Goal: Answer question/provide support: Share knowledge or assist other users

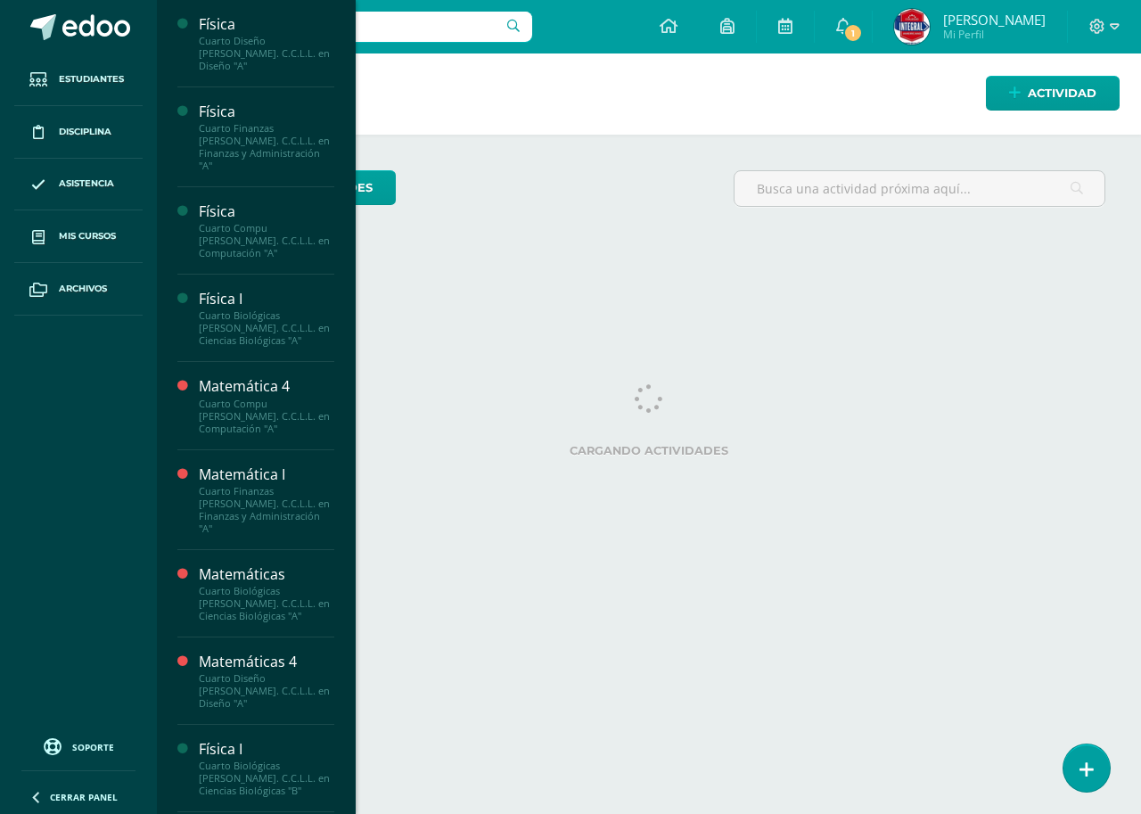
click at [890, 54] on h1 "Actividades" at bounding box center [649, 93] width 942 height 81
click at [851, 21] on icon at bounding box center [843, 26] width 14 height 16
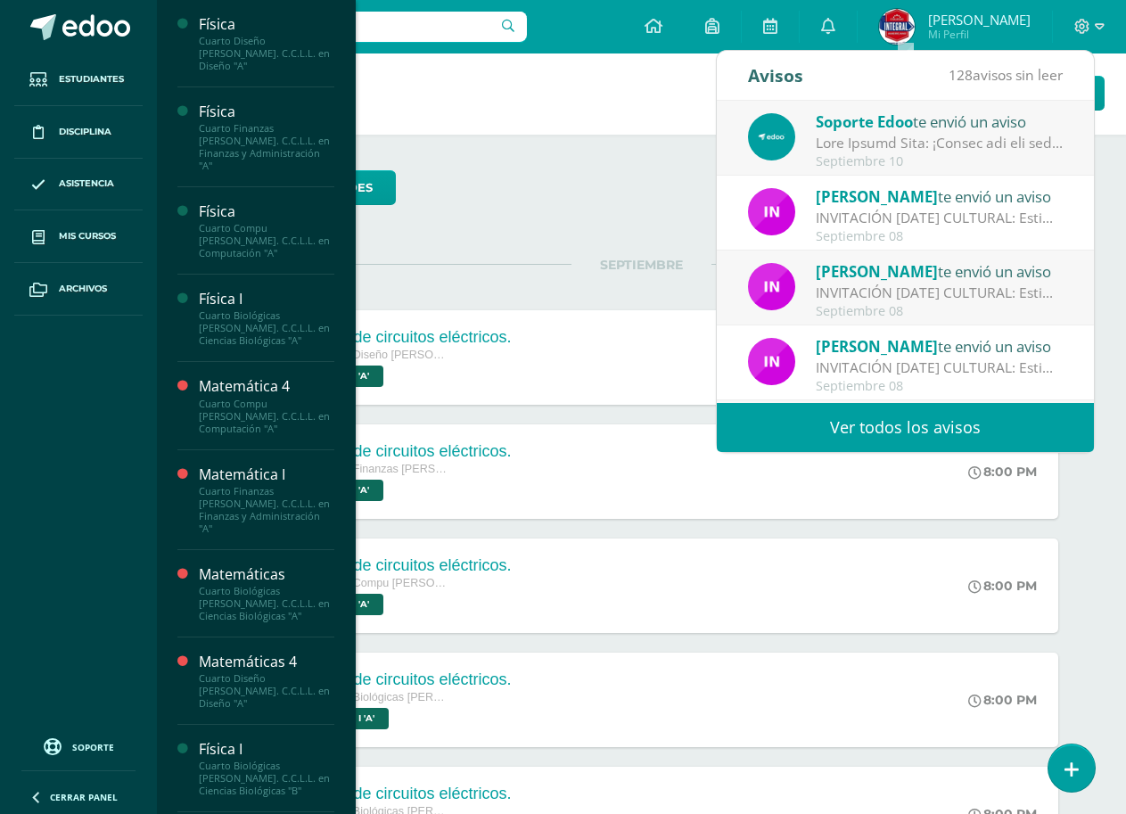
click at [593, 122] on h1 "Actividades" at bounding box center [641, 93] width 926 height 81
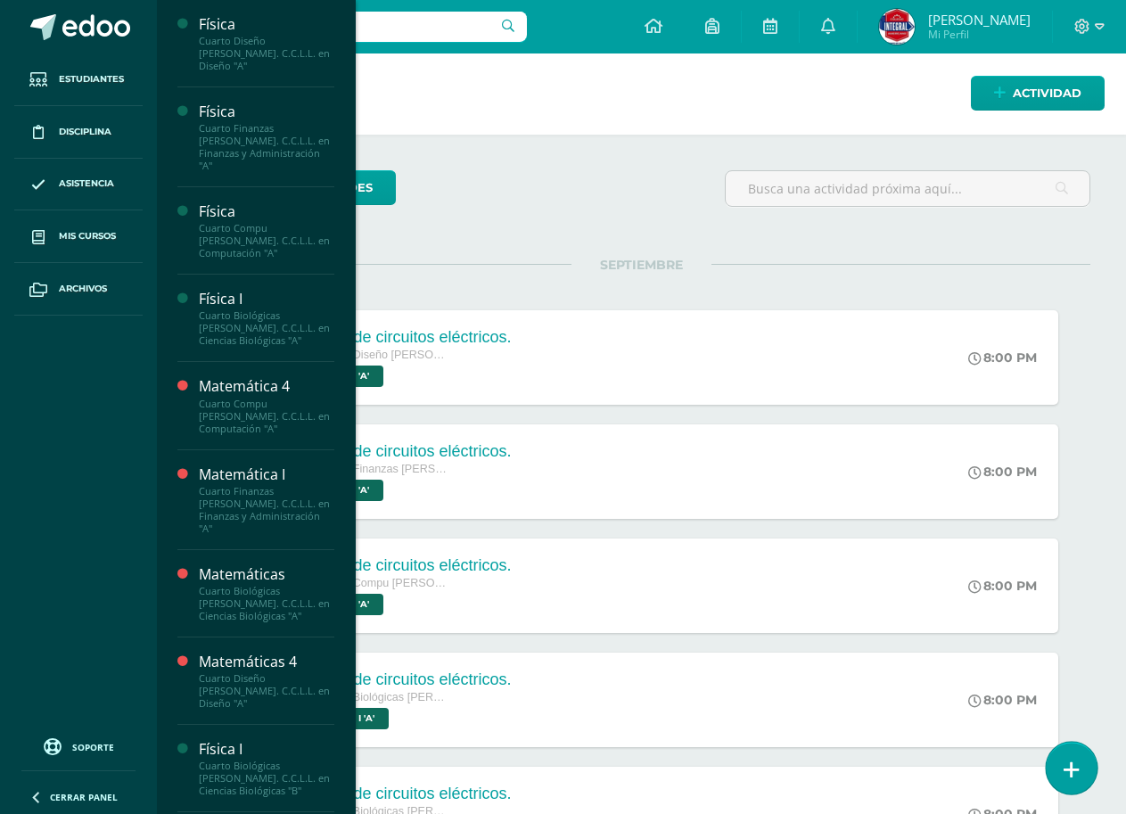
click at [1078, 778] on icon at bounding box center [1072, 770] width 16 height 21
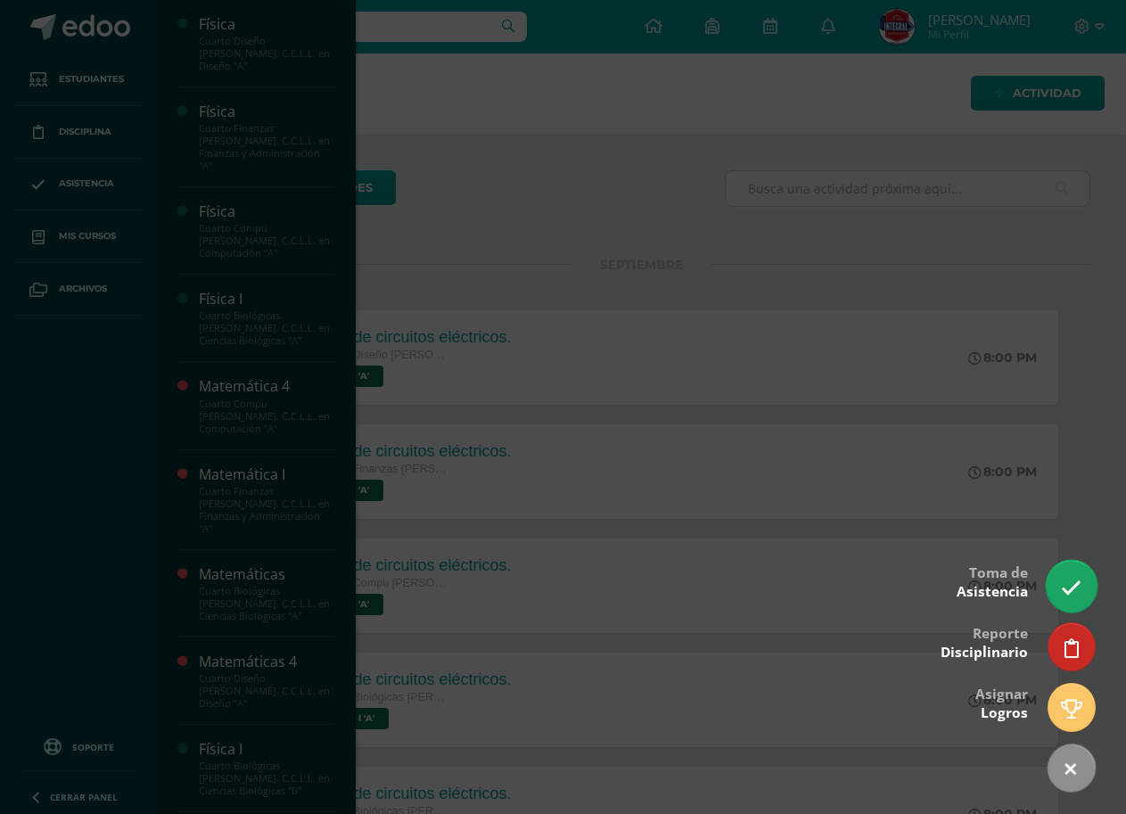
click at [1064, 575] on link at bounding box center [1071, 586] width 51 height 52
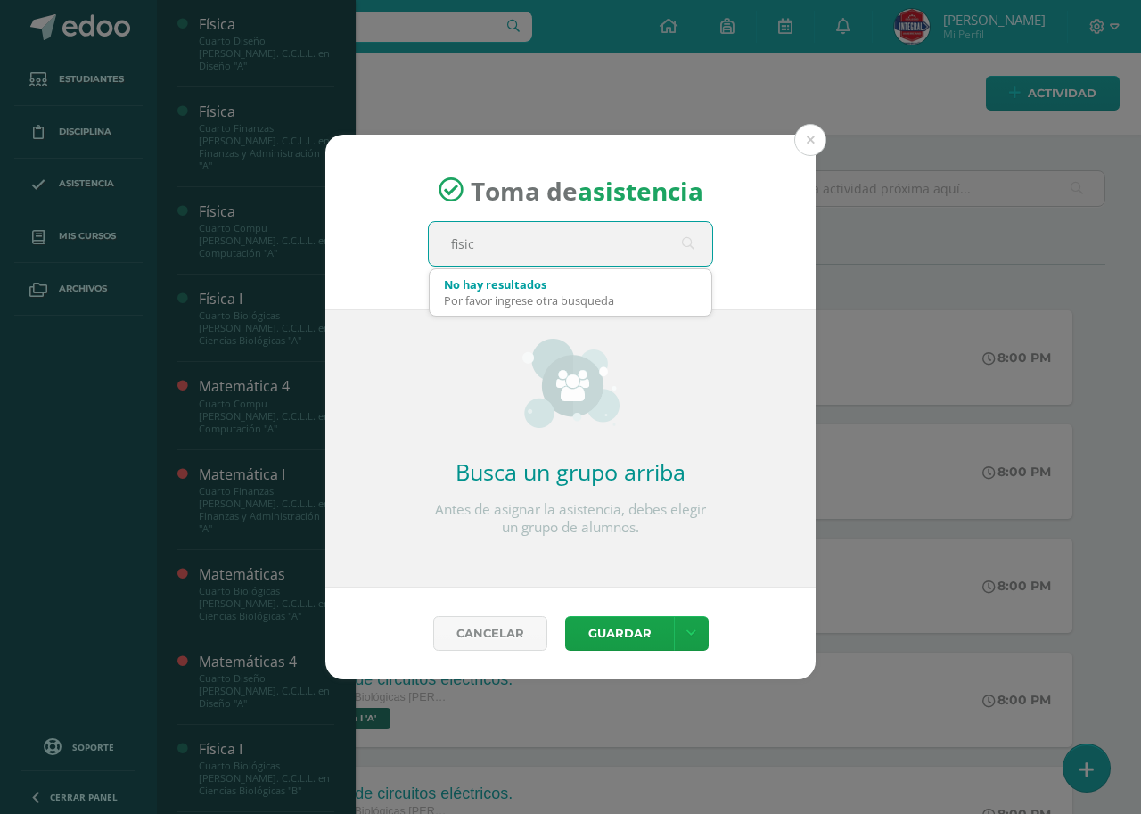
type input "fisica"
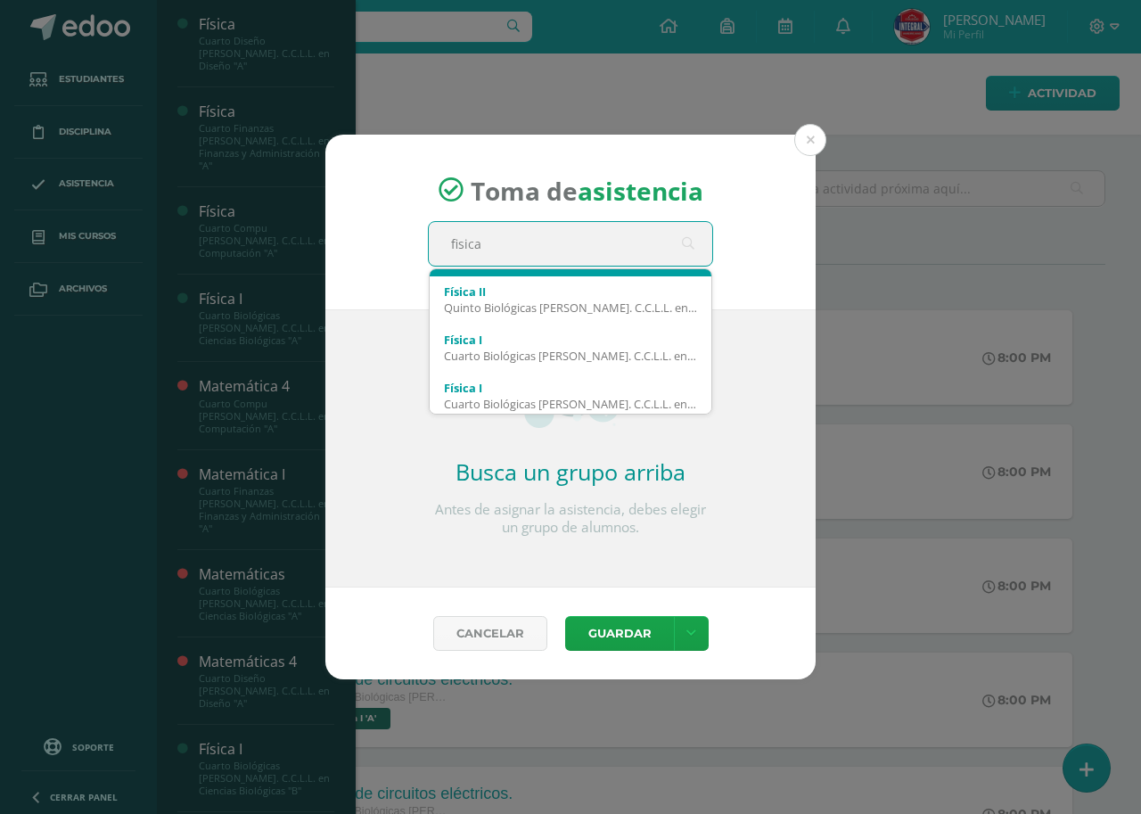
scroll to position [96, 0]
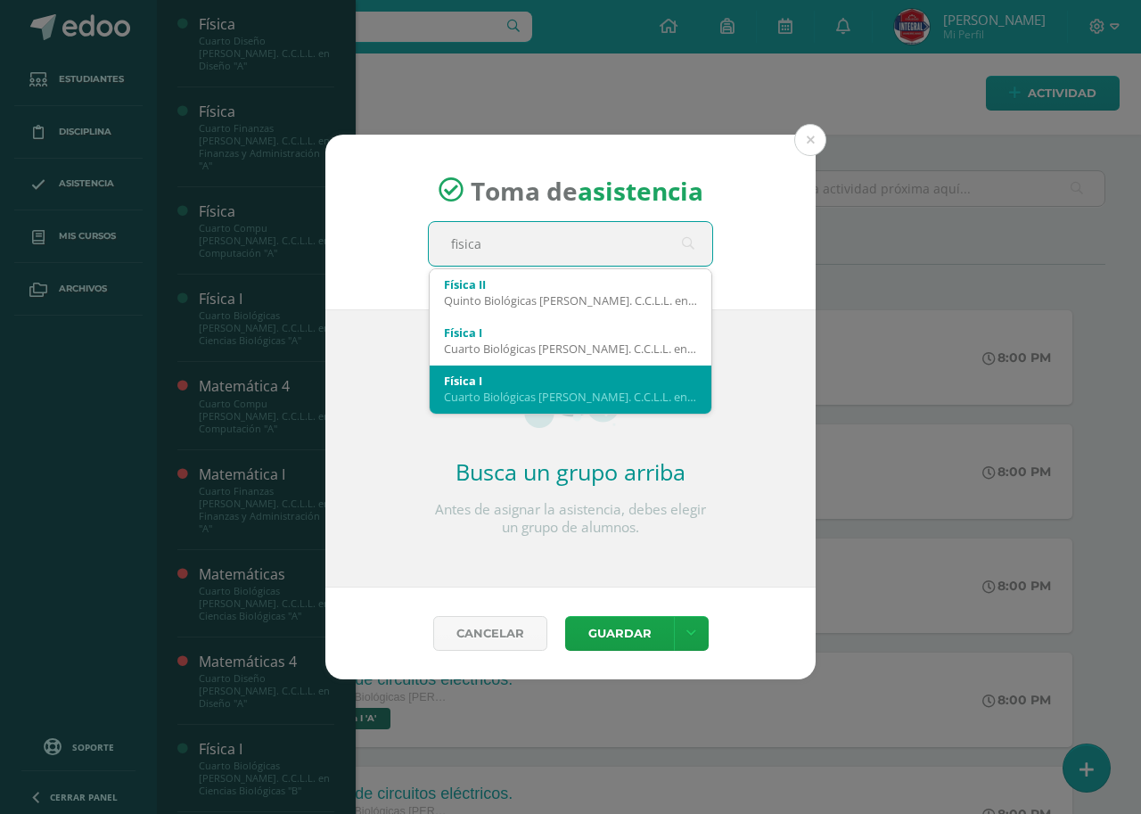
click at [514, 385] on div "Física I" at bounding box center [570, 381] width 253 height 16
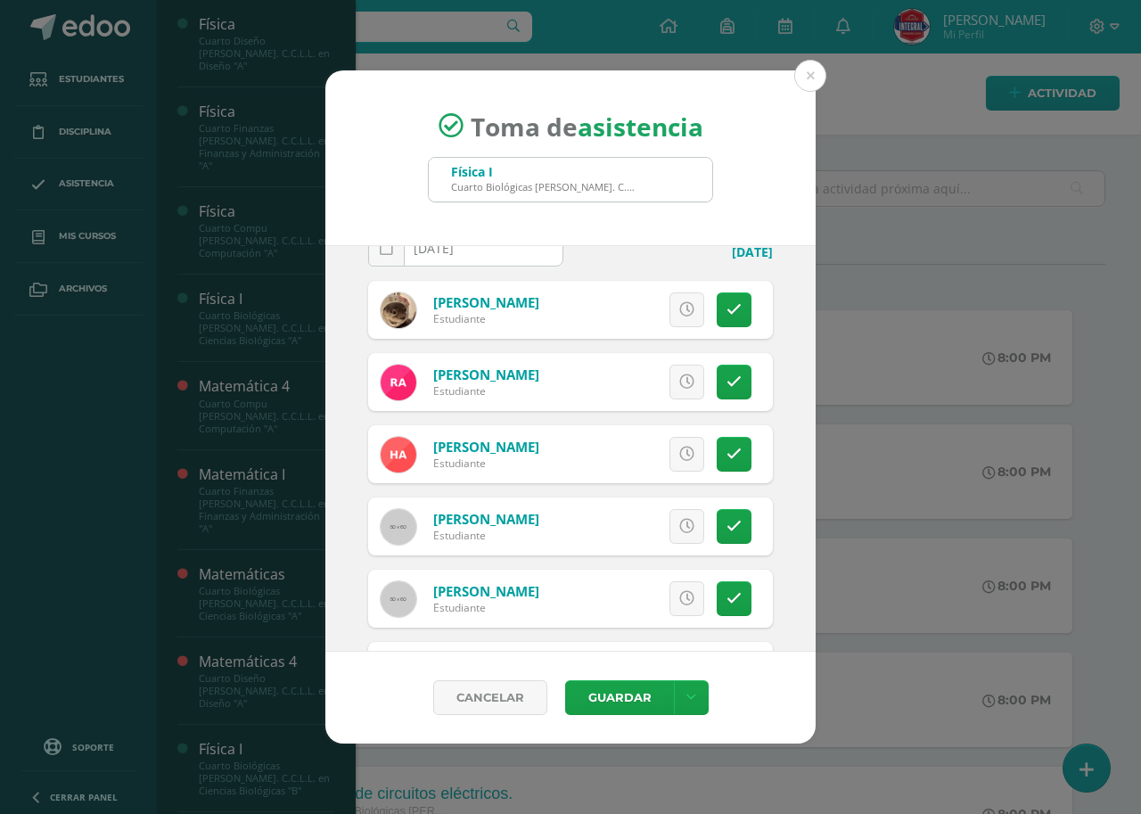
scroll to position [89, 0]
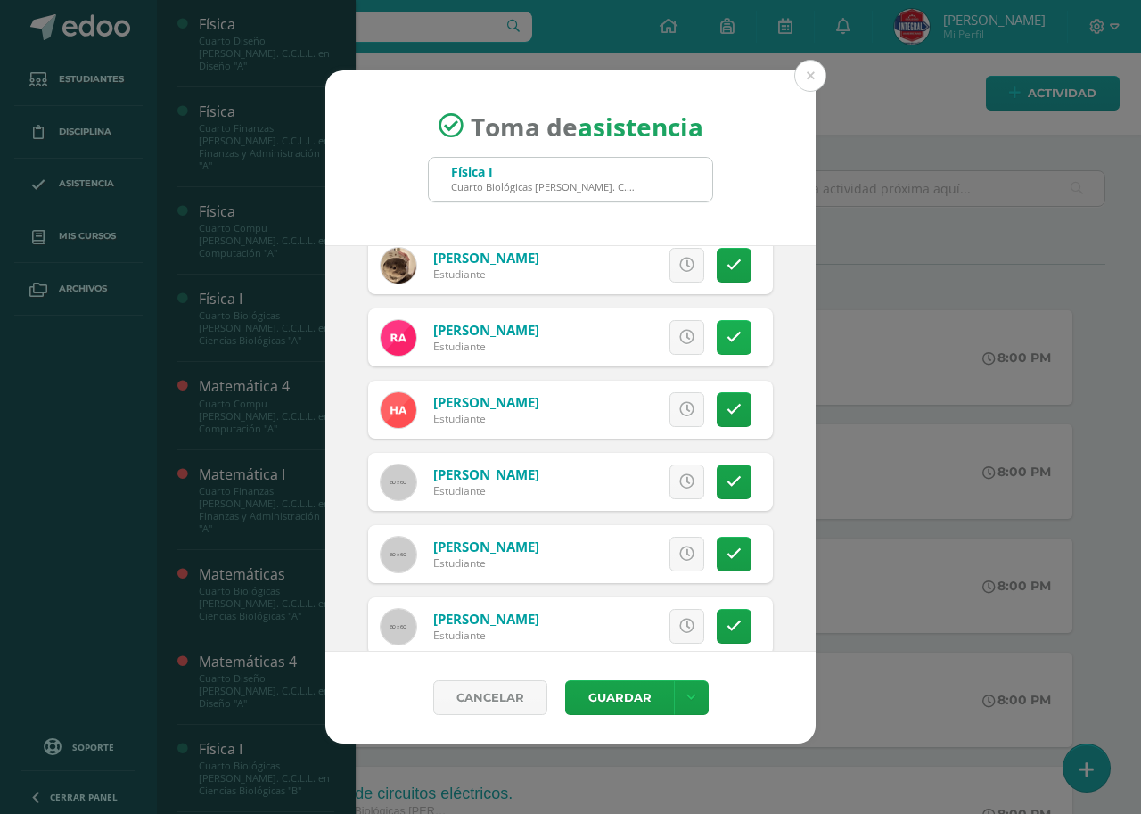
click at [727, 344] on icon at bounding box center [734, 337] width 15 height 15
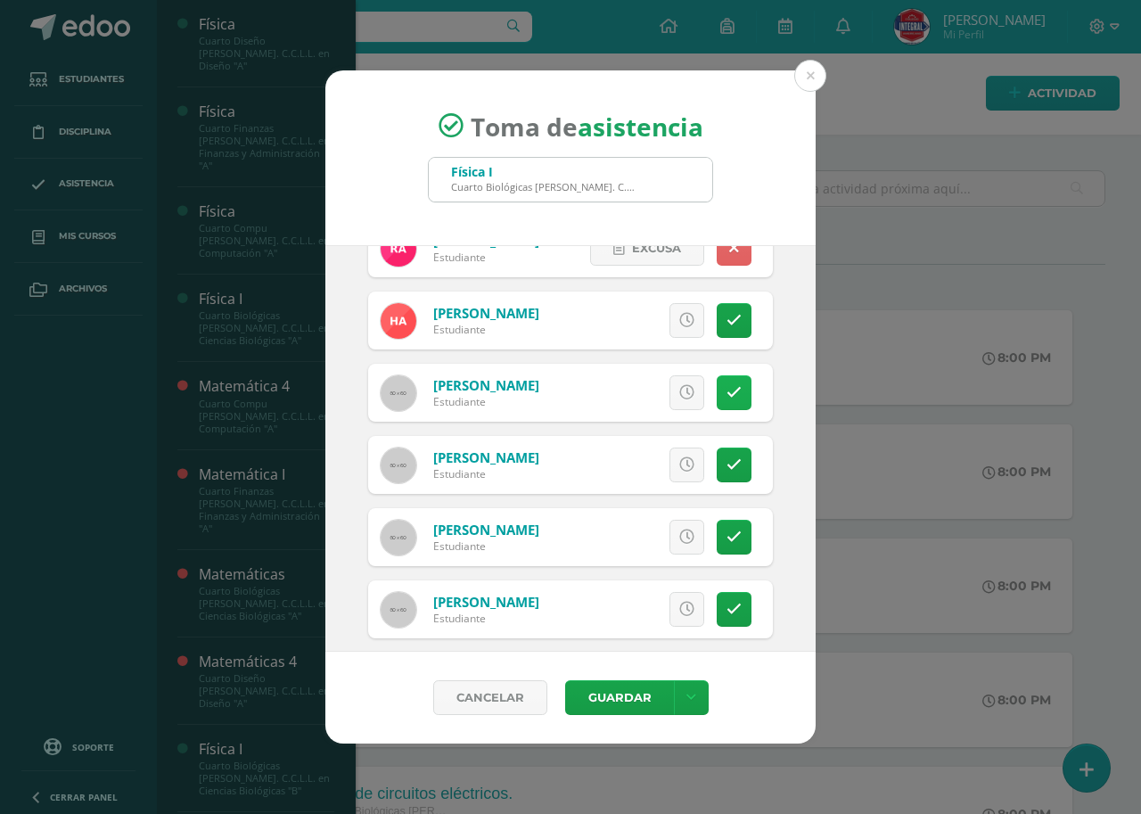
scroll to position [267, 0]
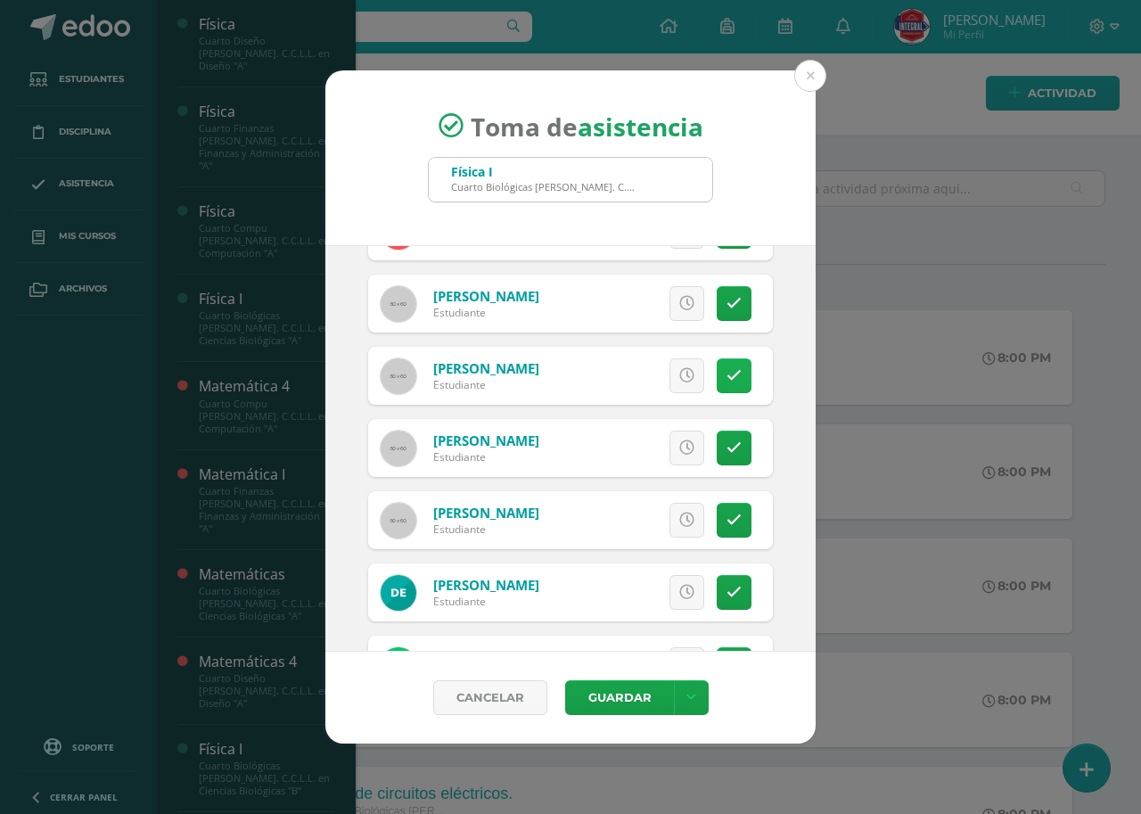
click at [727, 374] on icon at bounding box center [734, 375] width 15 height 15
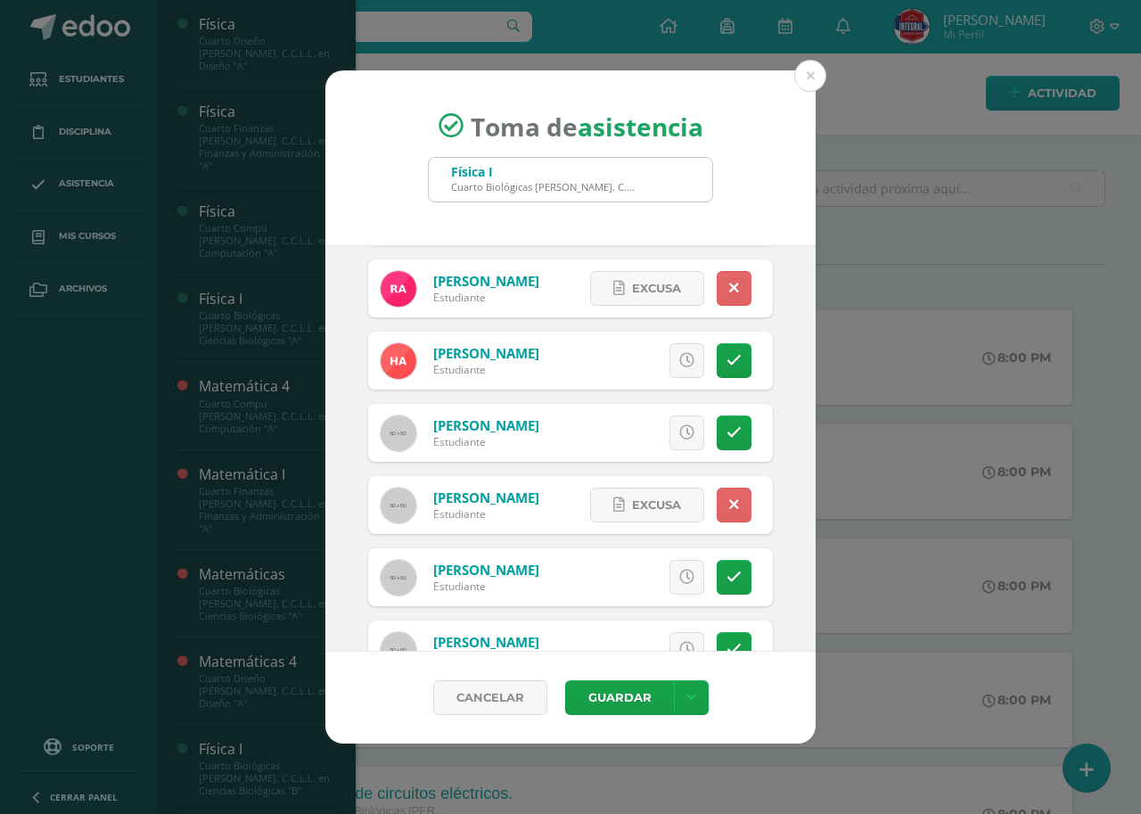
scroll to position [0, 0]
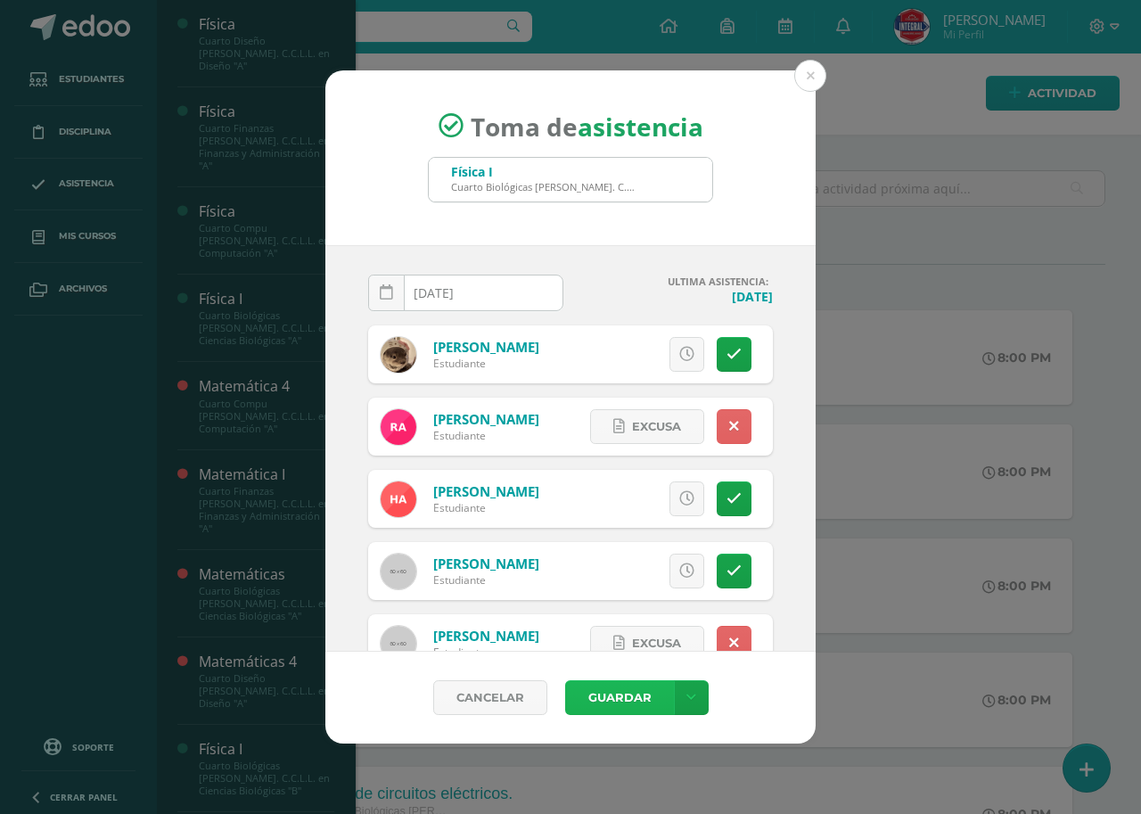
click at [623, 693] on button "Guardar" at bounding box center [619, 697] width 109 height 35
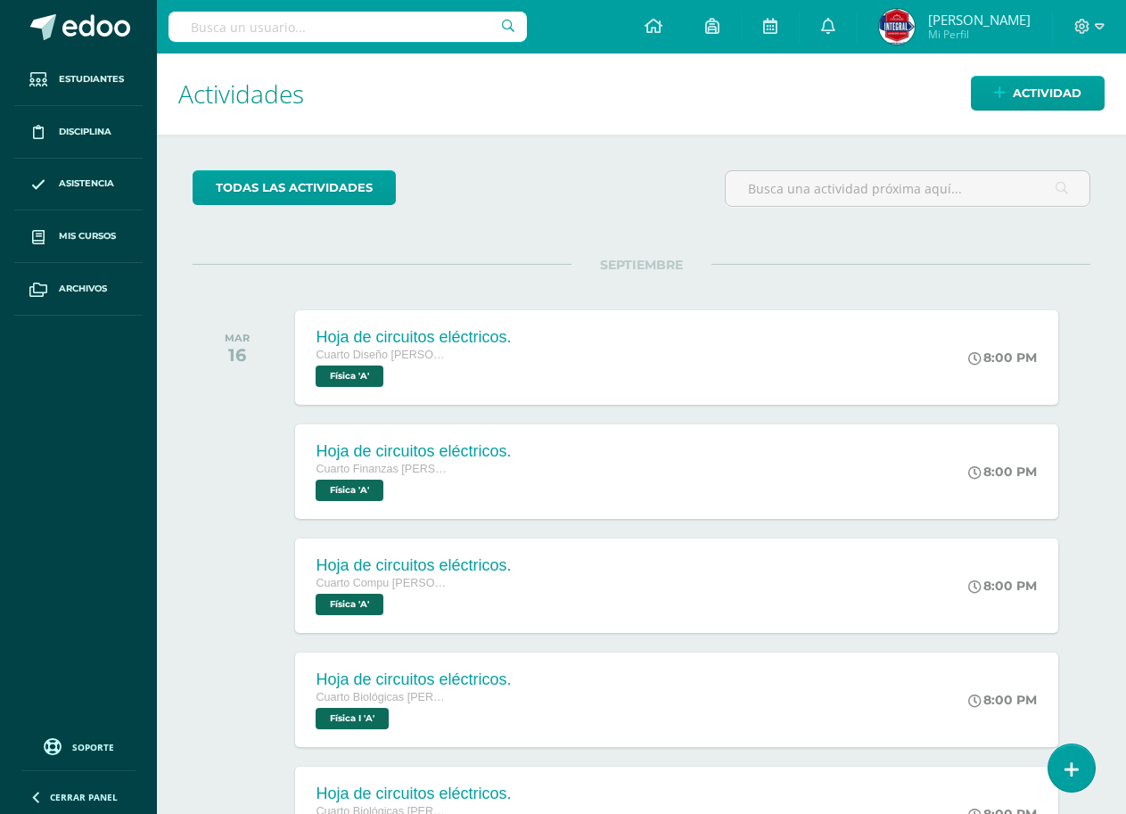
drag, startPoint x: 641, startPoint y: 665, endPoint x: 434, endPoint y: 128, distance: 575.3
click at [434, 128] on h1 "Actividades" at bounding box center [641, 93] width 926 height 81
